Goal: Find specific page/section: Find specific page/section

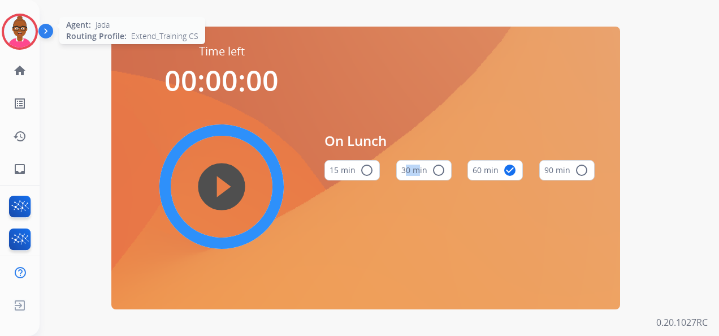
click at [26, 34] on img at bounding box center [20, 32] width 32 height 32
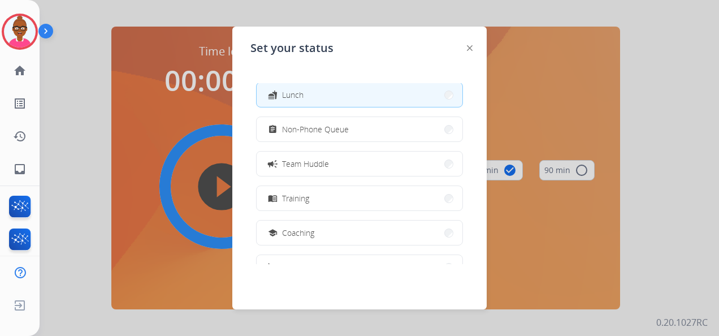
scroll to position [86, 0]
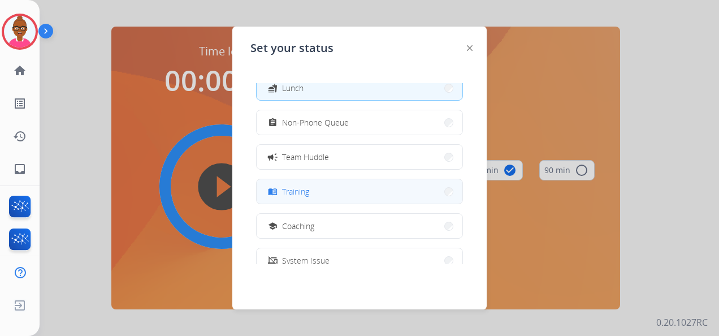
click at [400, 190] on button "menu_book Training" at bounding box center [360, 191] width 206 height 24
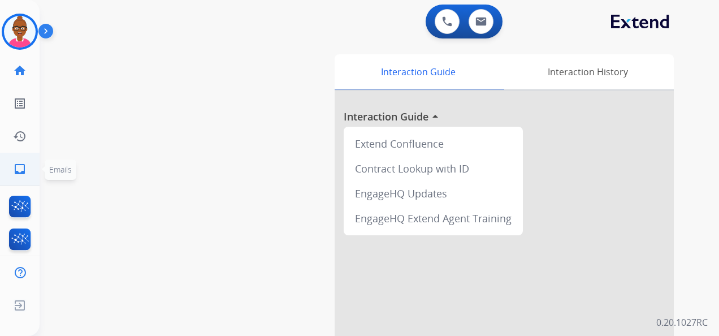
click at [18, 166] on mat-icon "inbox" at bounding box center [20, 169] width 14 height 14
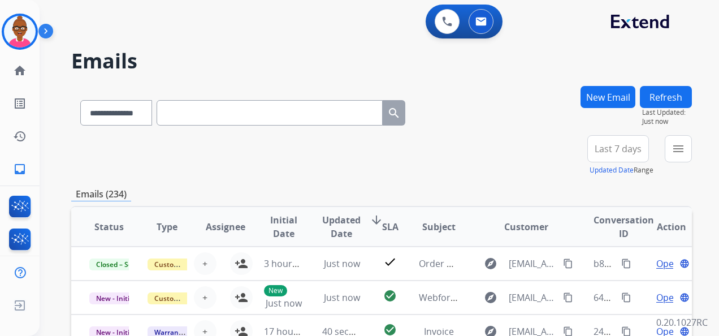
click at [619, 149] on span "Last 7 days" at bounding box center [618, 148] width 47 height 5
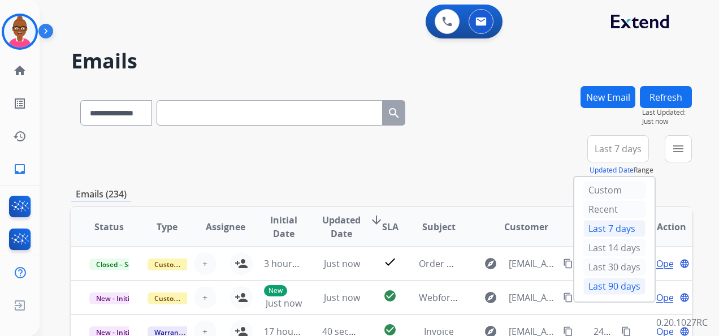
click at [625, 282] on div "Last 90 days" at bounding box center [615, 286] width 62 height 17
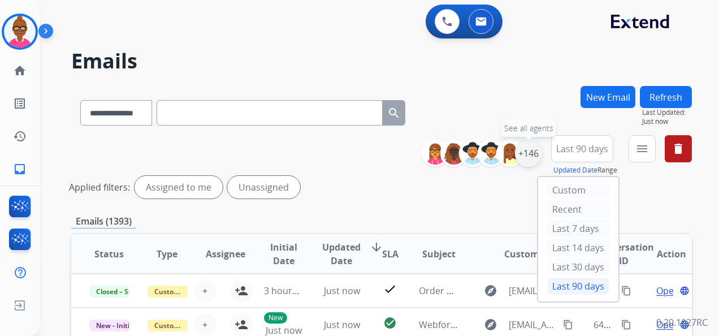
click at [534, 154] on div "+146" at bounding box center [528, 153] width 27 height 27
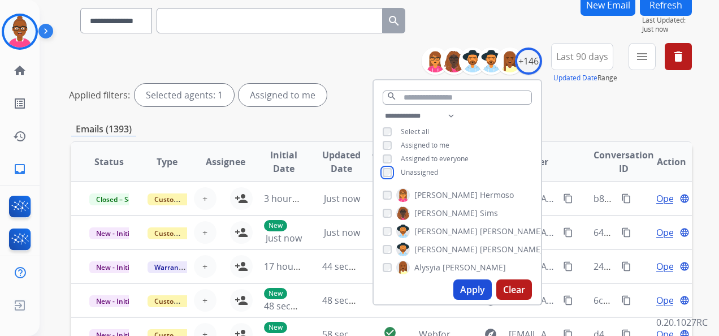
scroll to position [283, 0]
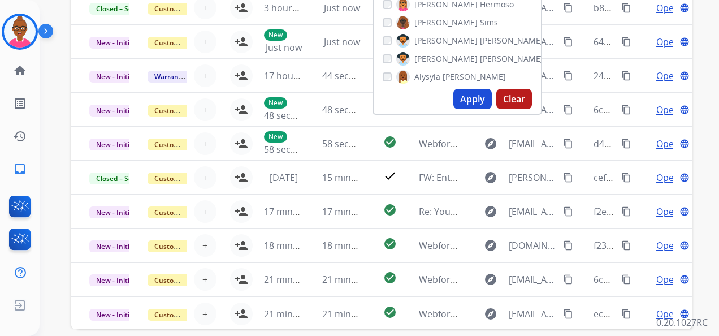
click at [462, 98] on button "Apply" at bounding box center [473, 99] width 38 height 20
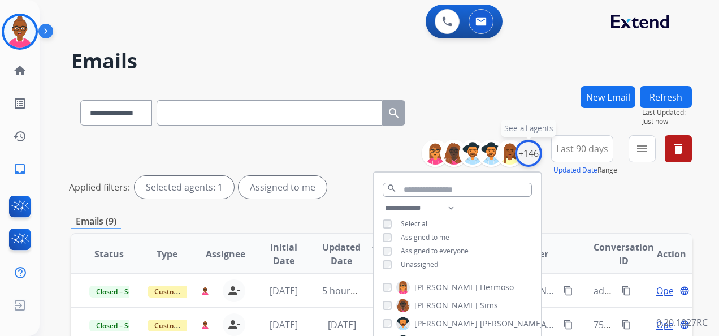
click at [526, 156] on div "+146" at bounding box center [528, 153] width 27 height 27
